Goal: Check status: Check status

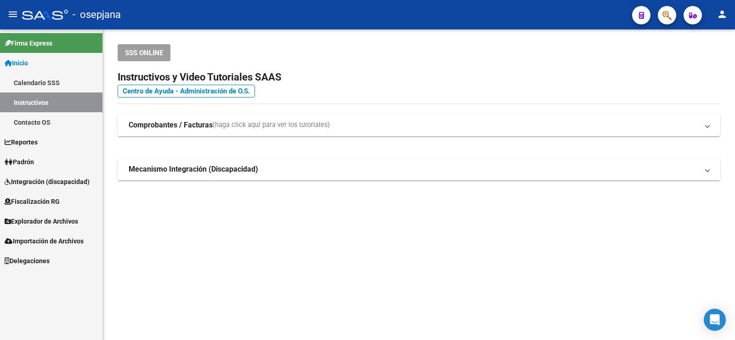
click at [28, 61] on span "Inicio" at bounding box center [16, 63] width 23 height 10
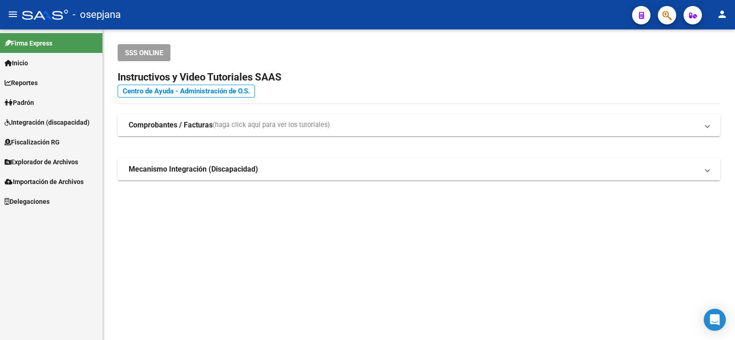
click at [24, 105] on span "Padrón" at bounding box center [19, 102] width 29 height 10
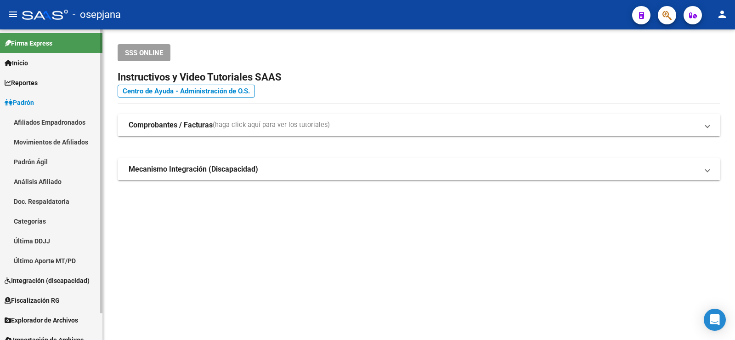
click at [38, 162] on link "Padrón Ágil" at bounding box center [51, 162] width 102 height 20
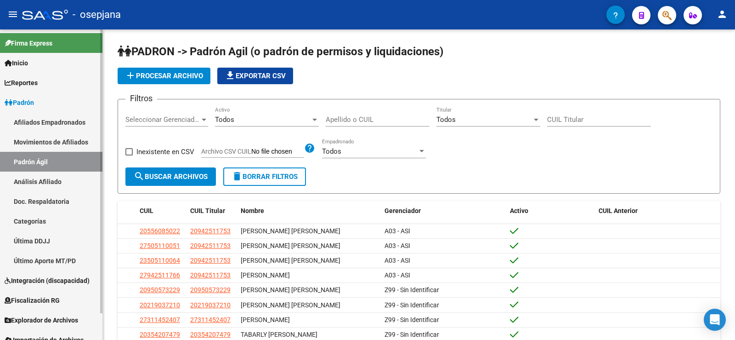
click at [24, 102] on span "Padrón" at bounding box center [19, 102] width 29 height 10
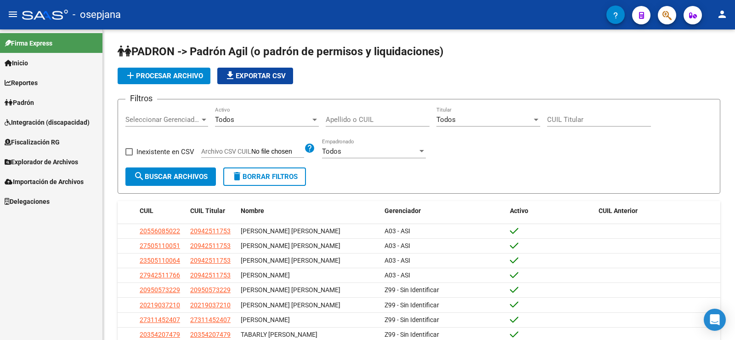
click at [31, 100] on span "Padrón" at bounding box center [19, 102] width 29 height 10
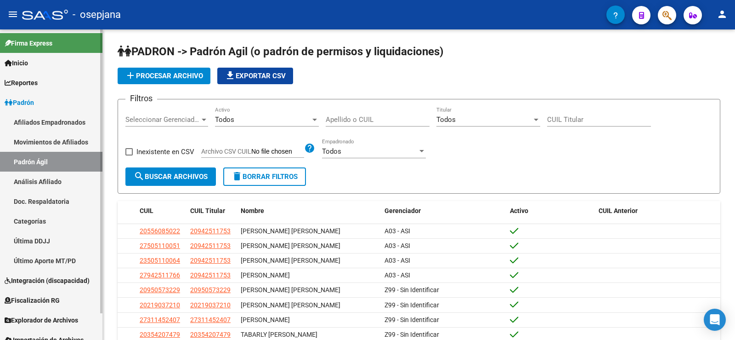
click at [38, 184] on link "Análisis Afiliado" at bounding box center [51, 181] width 102 height 20
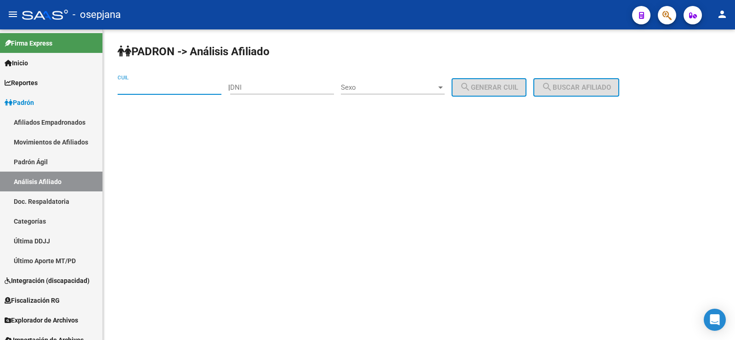
click at [166, 90] on input "CUIL" at bounding box center [170, 87] width 104 height 8
paste input "23-38097749-4"
type input "23-38097749-4"
click at [589, 83] on span "search Buscar afiliado" at bounding box center [576, 87] width 69 height 8
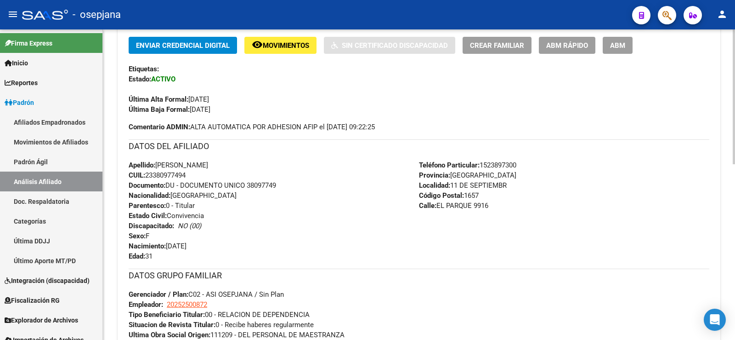
scroll to position [404, 0]
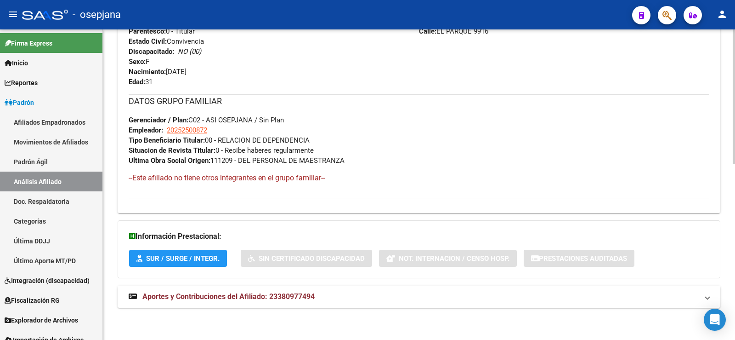
click at [273, 294] on span "Aportes y Contribuciones del Afiliado: 23380977494" at bounding box center [228, 296] width 172 height 9
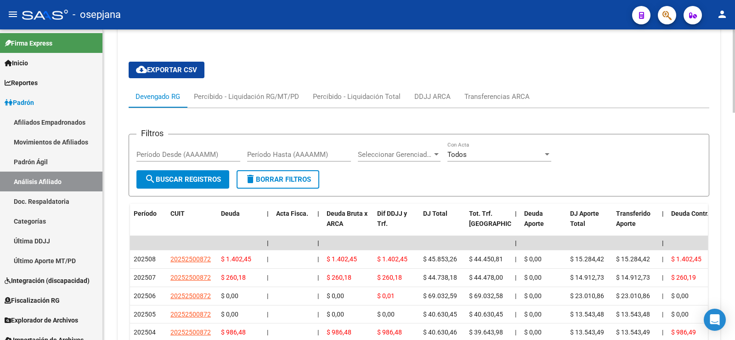
scroll to position [680, 0]
